Goal: Check status: Check status

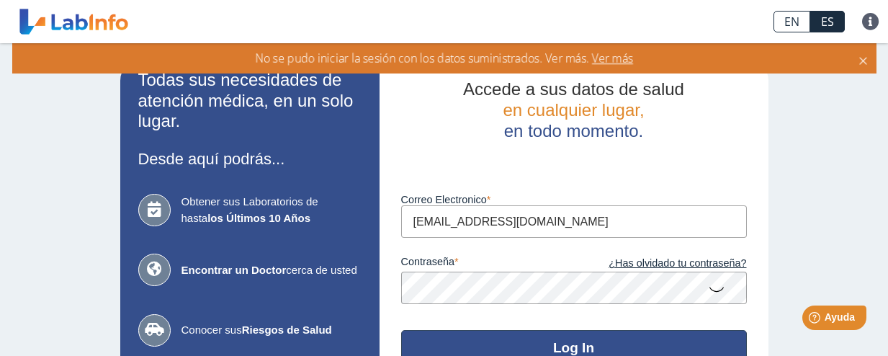
click at [592, 342] on button "Log In" at bounding box center [574, 347] width 346 height 35
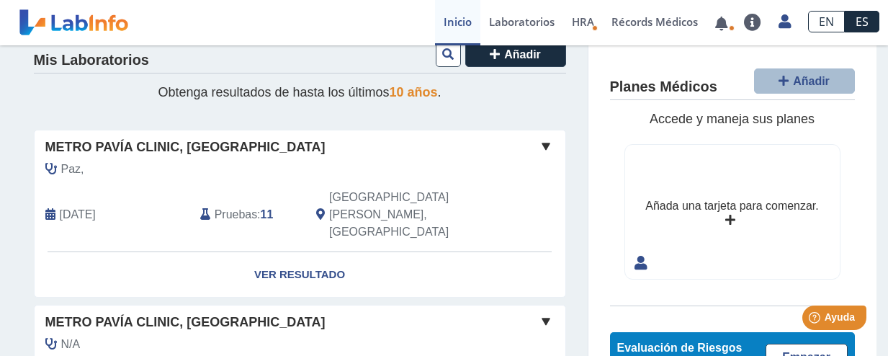
scroll to position [31, 0]
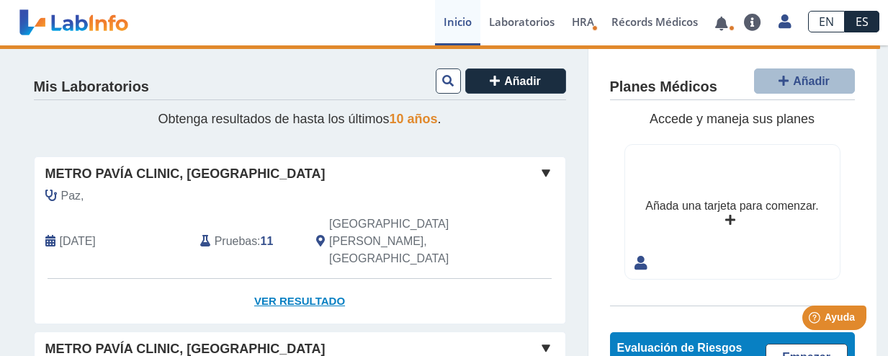
click at [290, 279] on link "Ver Resultado" at bounding box center [300, 301] width 531 height 45
click at [318, 279] on link "Ver Resultado" at bounding box center [300, 301] width 531 height 45
click at [306, 279] on link "Ver Resultado" at bounding box center [300, 301] width 531 height 45
click at [424, 172] on div "Metro Pavía Clinic, [GEOGRAPHIC_DATA]" at bounding box center [300, 173] width 531 height 19
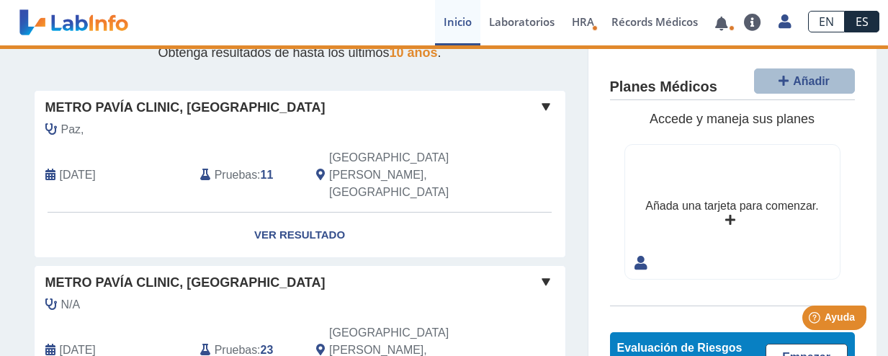
scroll to position [68, 0]
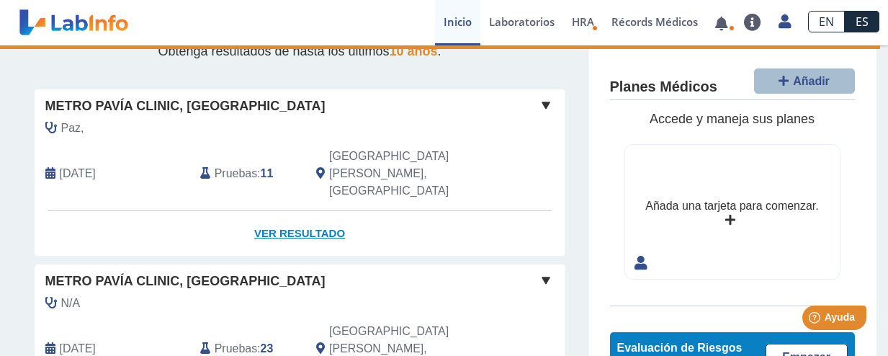
click at [318, 211] on link "Ver Resultado" at bounding box center [300, 233] width 531 height 45
click at [547, 103] on span at bounding box center [546, 105] width 17 height 17
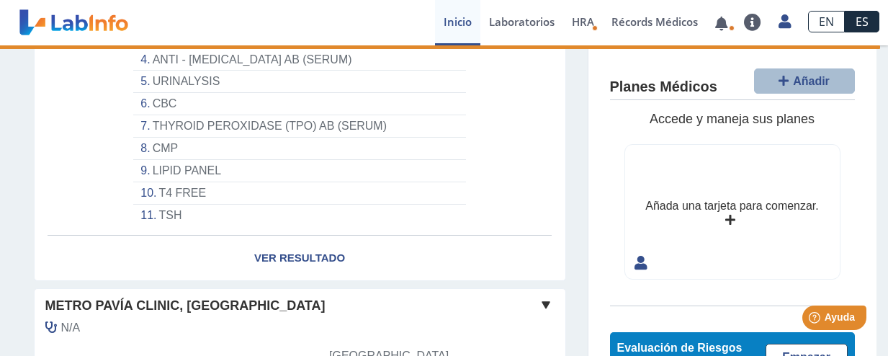
scroll to position [324, 0]
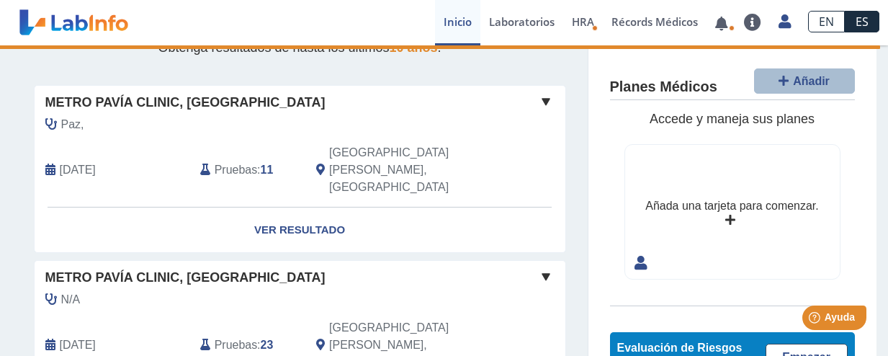
scroll to position [69, 0]
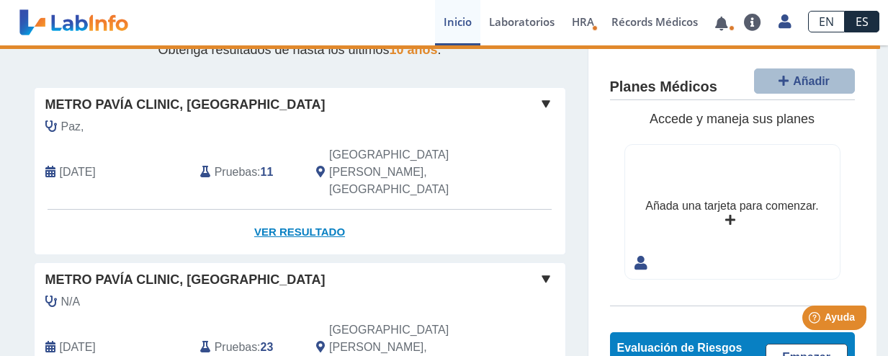
click at [300, 210] on link "Ver Resultado" at bounding box center [300, 232] width 531 height 45
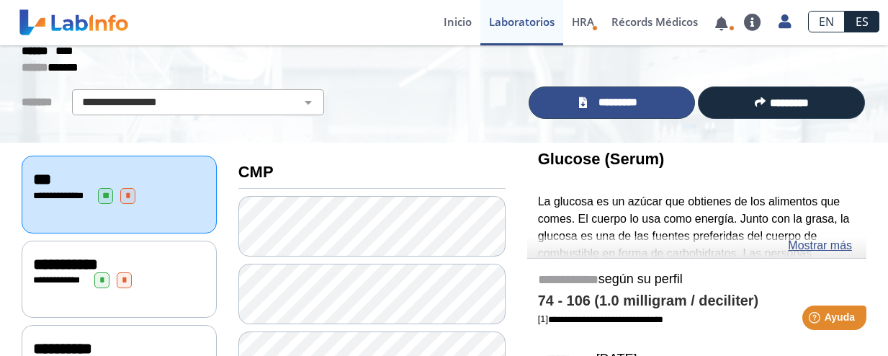
click at [620, 106] on span "*********" at bounding box center [618, 102] width 53 height 17
